Goal: Task Accomplishment & Management: Manage account settings

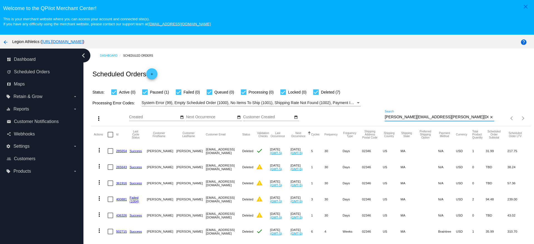
type input "[PERSON_NAME][EMAIL_ADDRESS][PERSON_NAME][DOMAIN_NAME]"
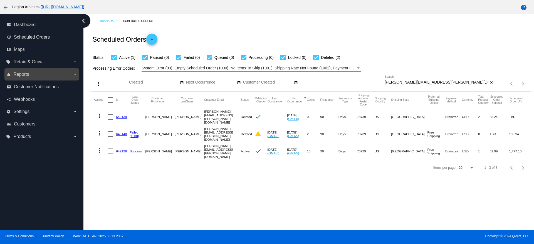
click at [35, 73] on label "equalizer Reports arrow_drop_down" at bounding box center [41, 74] width 71 height 9
click at [0, 0] on input "equalizer Reports arrow_drop_down" at bounding box center [0, 0] width 0 height 0
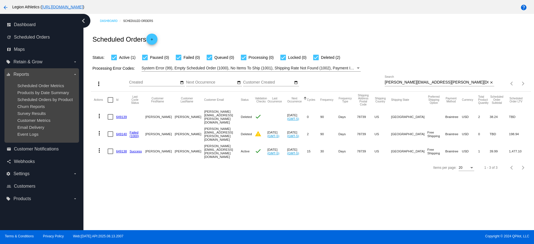
click at [32, 74] on label "equalizer Reports arrow_drop_down" at bounding box center [41, 74] width 71 height 9
click at [0, 0] on input "equalizer Reports arrow_drop_down" at bounding box center [0, 0] width 0 height 0
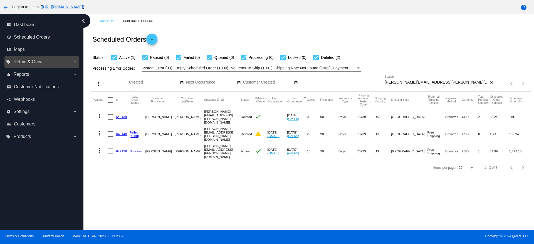
click at [36, 63] on span "Retain & Grow" at bounding box center [27, 61] width 29 height 5
click at [0, 0] on input "local_offer Retain & Grow arrow_drop_down" at bounding box center [0, 0] width 0 height 0
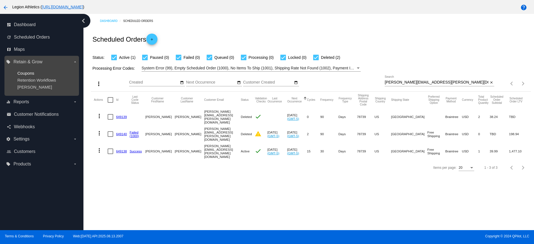
click at [26, 72] on span "Coupons" at bounding box center [25, 73] width 17 height 5
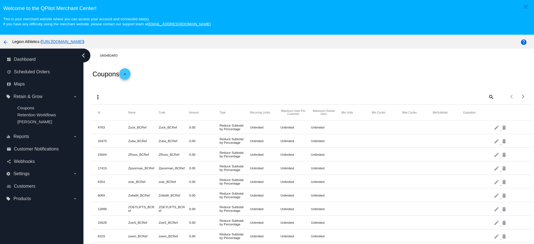
click at [128, 72] on mat-icon "add" at bounding box center [124, 75] width 7 height 7
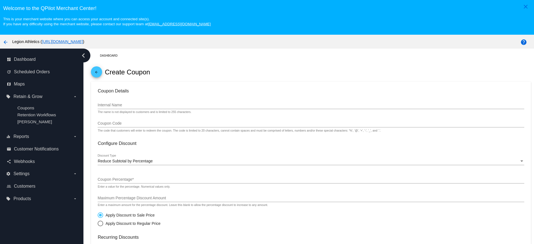
click at [157, 97] on mat-card-content "Coupon Details Internal Name The name is not displayed to customers and is limi…" at bounding box center [311, 235] width 426 height 294
click at [147, 108] on div "Internal Name" at bounding box center [311, 103] width 426 height 11
drag, startPoint x: 240, startPoint y: 45, endPoint x: 233, endPoint y: 54, distance: 11.5
click at [240, 45] on div "arrow_back Legion Athletics ( https://legionathletics.com )" at bounding box center [222, 41] width 445 height 11
click at [146, 106] on input "Internal Name" at bounding box center [311, 105] width 426 height 4
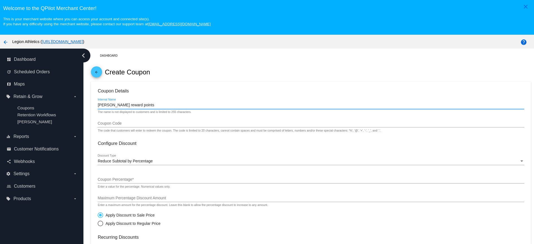
type input "Kate reward points"
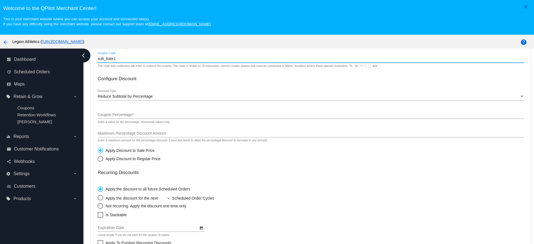
scroll to position [104, 0]
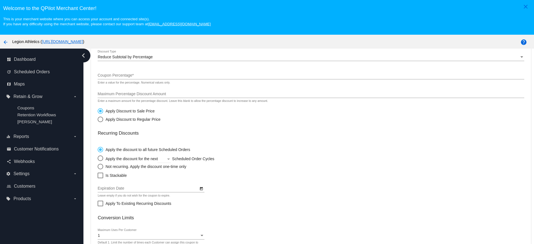
type input "sub_kate1"
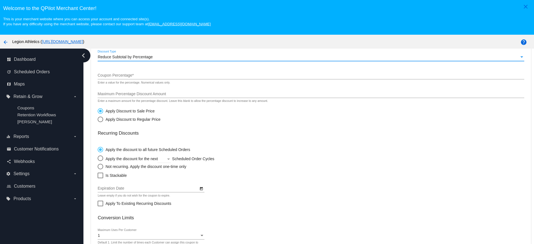
click at [153, 56] on div "Reduce Subtotal by Percentage" at bounding box center [308, 57] width 421 height 4
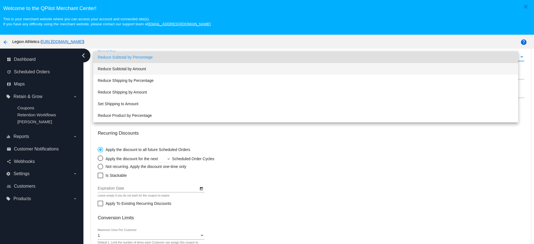
click at [151, 68] on span "Reduce Subtotal by Amount" at bounding box center [305, 69] width 415 height 12
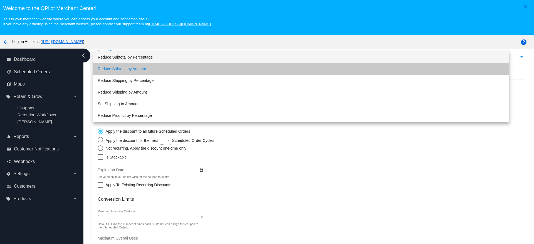
click at [142, 70] on div "Coupon Amount *" at bounding box center [311, 74] width 426 height 11
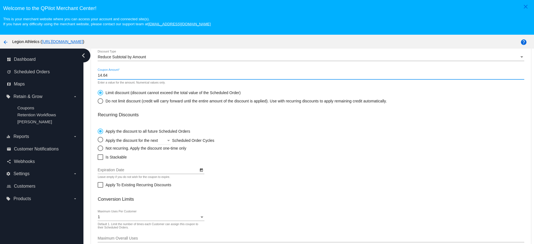
type input "14.64"
click at [184, 101] on div "Do not limit discount (credit will carry forward until the entire amount of the…" at bounding box center [244, 101] width 283 height 4
click at [98, 101] on input "Do not limit discount (credit will carry forward until the entire amount of the…" at bounding box center [97, 101] width 0 height 0
radio input "true"
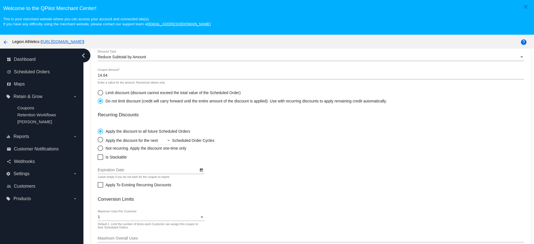
click at [125, 148] on div "Not recurring. Apply the discount one-time only" at bounding box center [144, 148] width 83 height 4
click at [98, 148] on input "Not recurring. Apply the discount one-time only" at bounding box center [97, 148] width 0 height 0
radio input "true"
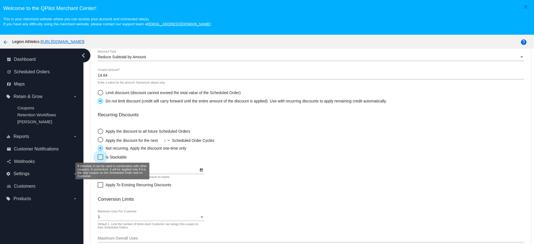
click at [120, 156] on span "Is Stackable" at bounding box center [115, 157] width 21 height 7
click at [100, 160] on input "Is Stackable" at bounding box center [100, 160] width 0 height 0
checkbox input "true"
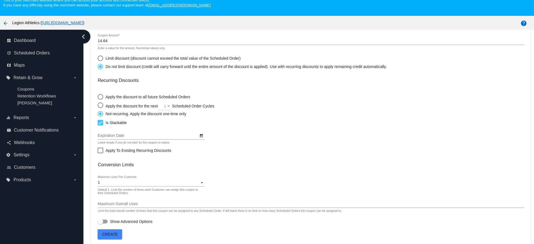
scroll to position [35, 0]
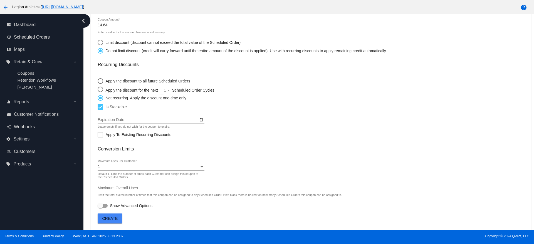
click at [116, 217] on mat-card "Coupon Details Kate reward points Internal Name The name is not displayed to cu…" at bounding box center [310, 78] width 439 height 303
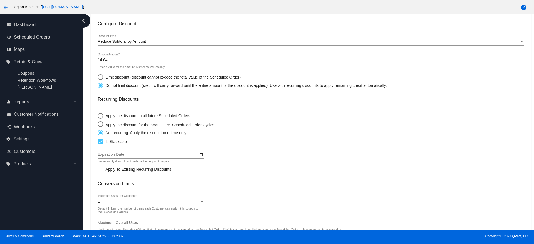
scroll to position [120, 0]
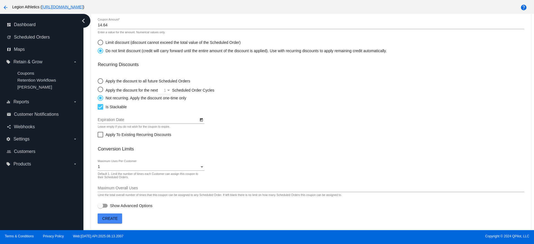
click at [111, 215] on button "Create" at bounding box center [110, 219] width 24 height 10
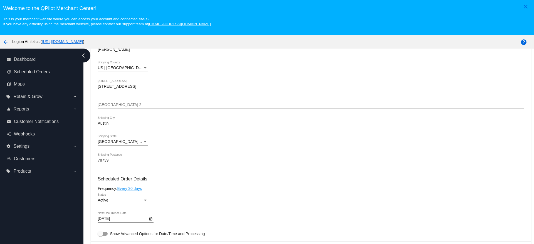
scroll to position [347, 0]
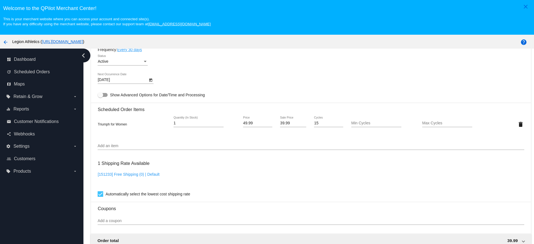
click at [125, 143] on div "Add an item" at bounding box center [311, 144] width 426 height 11
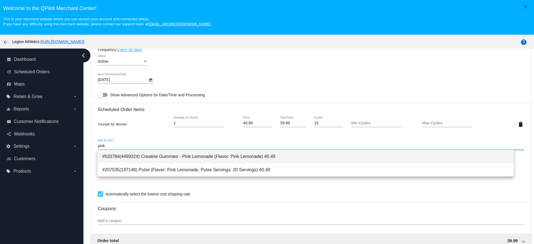
type input "pink"
click at [151, 159] on span "#533784(4499324) Creatine Gummies - Pink Lemonade (Flavor: Pink Lemonade) 40.49" at bounding box center [305, 156] width 407 height 13
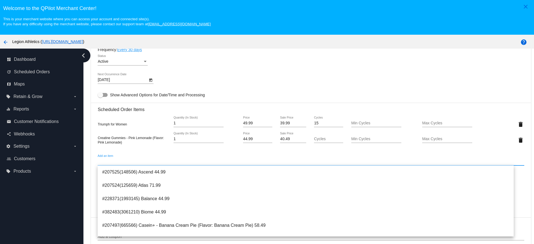
click at [198, 148] on div "Triumph for Women 1 Quantity (In Stock) 49.99 Price 39.99 Sale Price 15 Cycles …" at bounding box center [311, 132] width 426 height 40
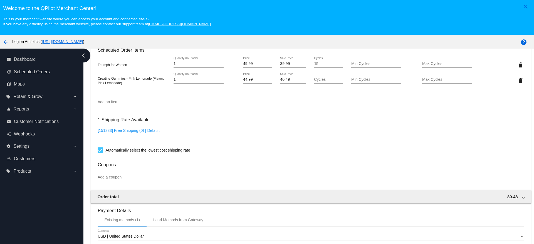
scroll to position [313, 0]
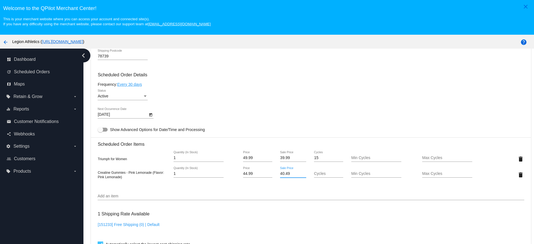
click at [281, 173] on input "40.49" at bounding box center [293, 174] width 26 height 4
type input "38.25"
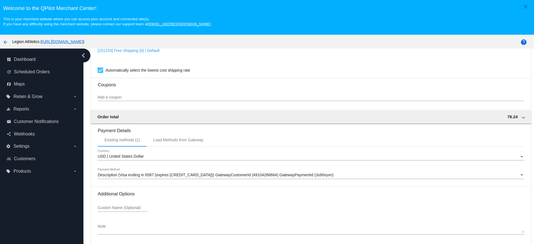
scroll to position [35, 0]
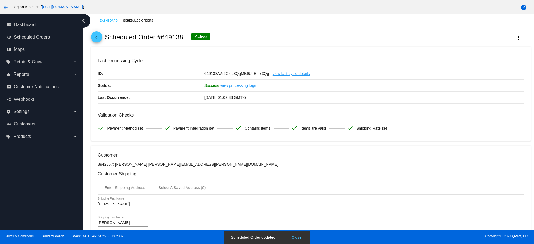
scroll to position [0, 0]
click at [97, 37] on mat-icon "arrow_back" at bounding box center [96, 39] width 7 height 7
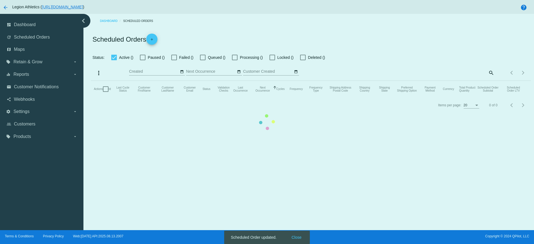
checkbox input "true"
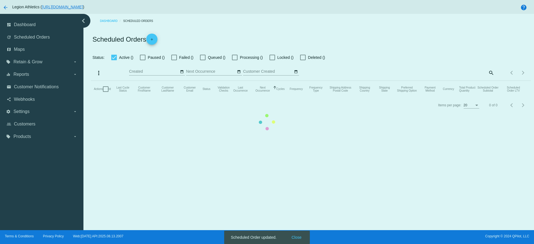
checkbox input "true"
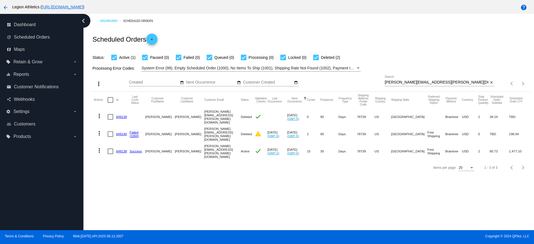
click at [118, 150] on link "649138" at bounding box center [121, 152] width 11 height 4
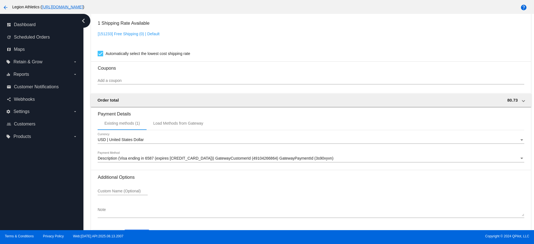
scroll to position [452, 0]
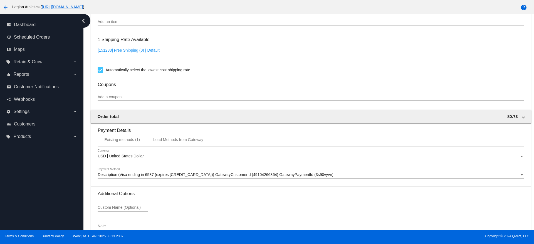
click at [149, 96] on input "Add a coupon" at bounding box center [311, 97] width 426 height 4
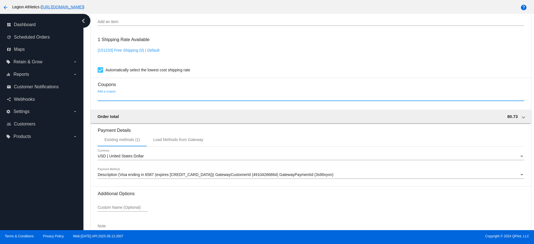
paste input "sub_kate1"
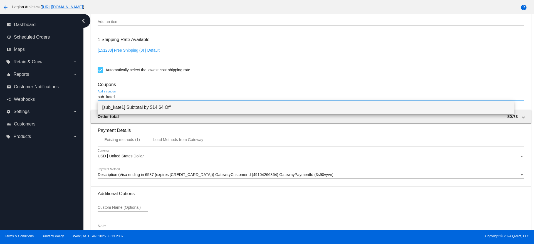
type input "sub_kate1"
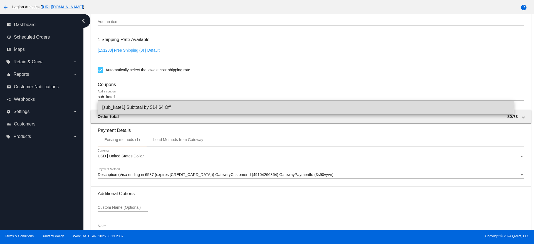
click at [161, 107] on span "[sub_kate1] Subtotal by $14.64 Off" at bounding box center [305, 107] width 407 height 13
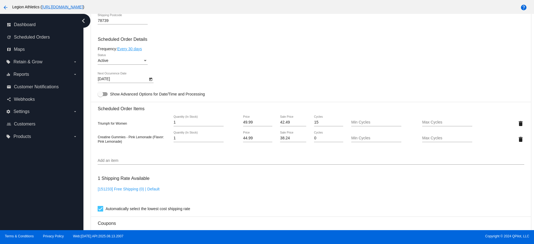
scroll to position [506, 0]
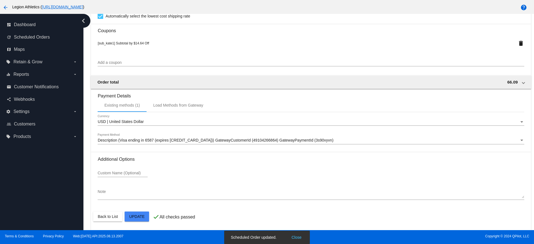
click at [322, 29] on h3 "Coupons" at bounding box center [311, 28] width 426 height 9
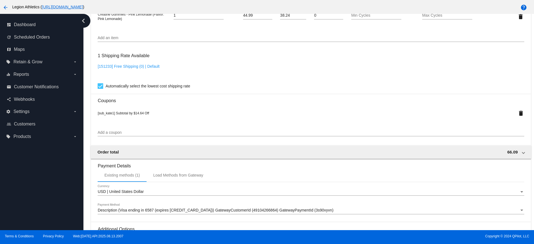
scroll to position [354, 0]
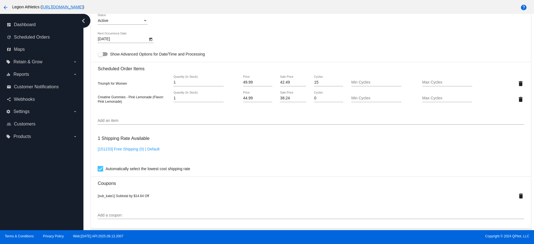
click at [253, 47] on div "[DATE] Next Occurrence Date" at bounding box center [311, 40] width 426 height 16
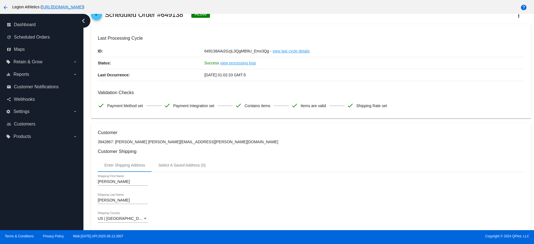
scroll to position [0, 0]
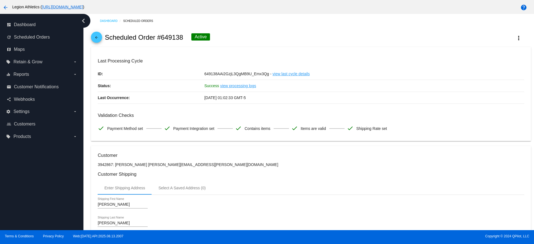
click at [163, 34] on h2 "Scheduled Order #649138" at bounding box center [144, 38] width 78 height 8
copy h2 "649138"
click at [119, 36] on h2 "Scheduled Order #649138" at bounding box center [144, 38] width 78 height 8
drag, startPoint x: 103, startPoint y: 40, endPoint x: 186, endPoint y: 39, distance: 82.5
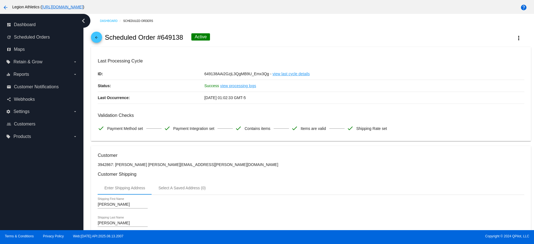
click at [186, 39] on div "arrow_back Scheduled Order #649138 Active more_vert" at bounding box center [310, 37] width 439 height 19
copy h2 "Scheduled Order #649138"
click at [83, 21] on icon "chevron_left" at bounding box center [83, 20] width 9 height 9
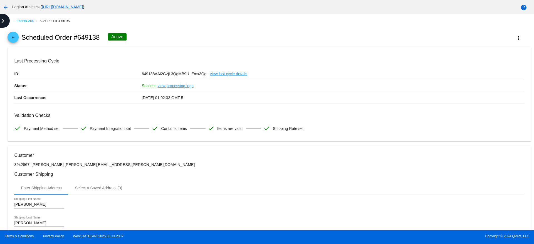
click at [0, 20] on icon "chevron_right" at bounding box center [2, 20] width 9 height 9
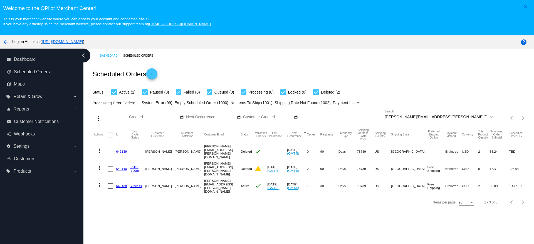
click at [422, 118] on input "[PERSON_NAME][EMAIL_ADDRESS][PERSON_NAME][DOMAIN_NAME]" at bounding box center [436, 117] width 104 height 4
paste input "cameroneclouse"
type input "cameroneclouse@gmail.com"
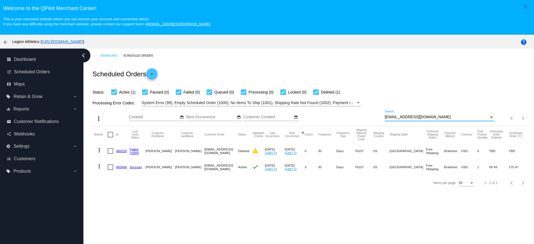
click at [118, 167] on link "943446" at bounding box center [121, 167] width 11 height 4
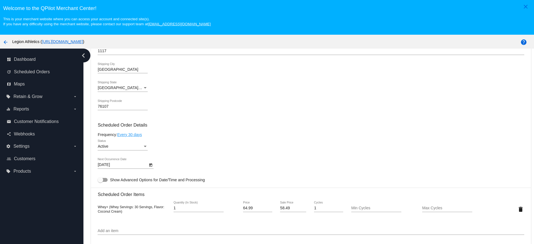
scroll to position [278, 0]
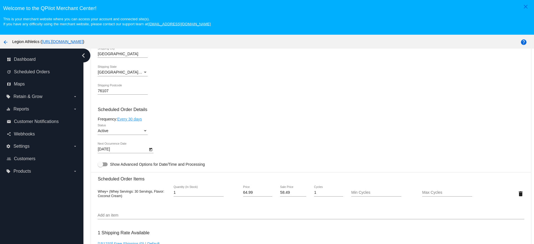
click at [149, 149] on icon "Open calendar" at bounding box center [151, 149] width 4 height 7
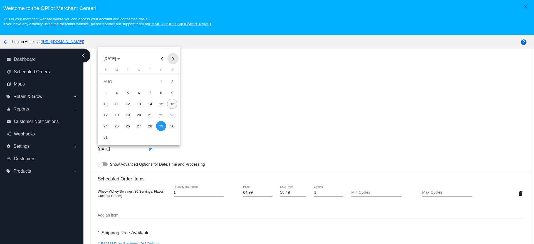
click at [175, 61] on button "Next month" at bounding box center [172, 58] width 11 height 11
click at [111, 140] on td "29" at bounding box center [116, 137] width 11 height 11
type input "9/29/2025"
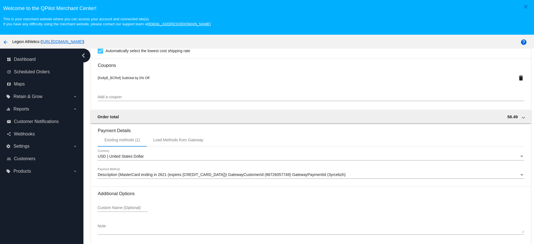
scroll to position [35, 0]
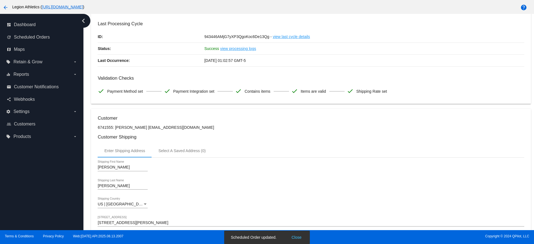
scroll to position [0, 0]
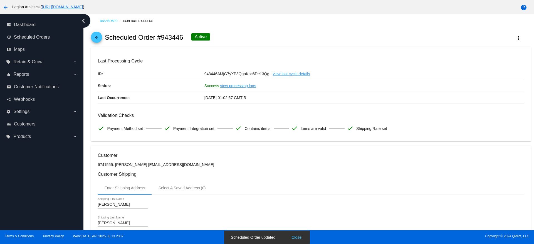
click at [96, 38] on mat-icon "arrow_back" at bounding box center [96, 39] width 7 height 7
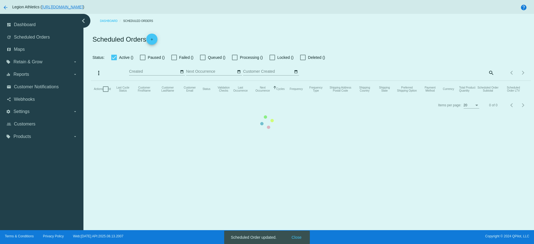
checkbox input "true"
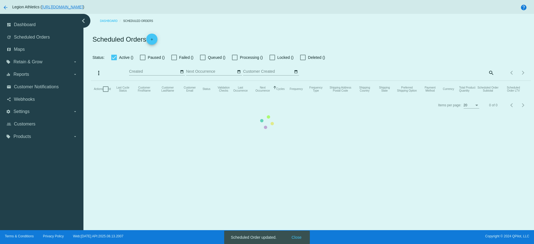
checkbox input "true"
